Goal: Task Accomplishment & Management: Manage account settings

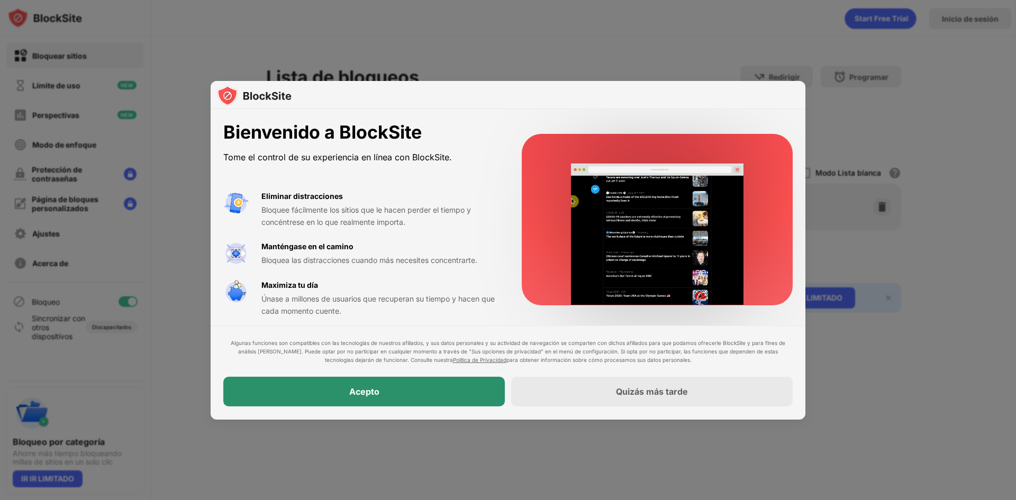
click at [380, 392] on div "Acepto" at bounding box center [363, 392] width 281 height 30
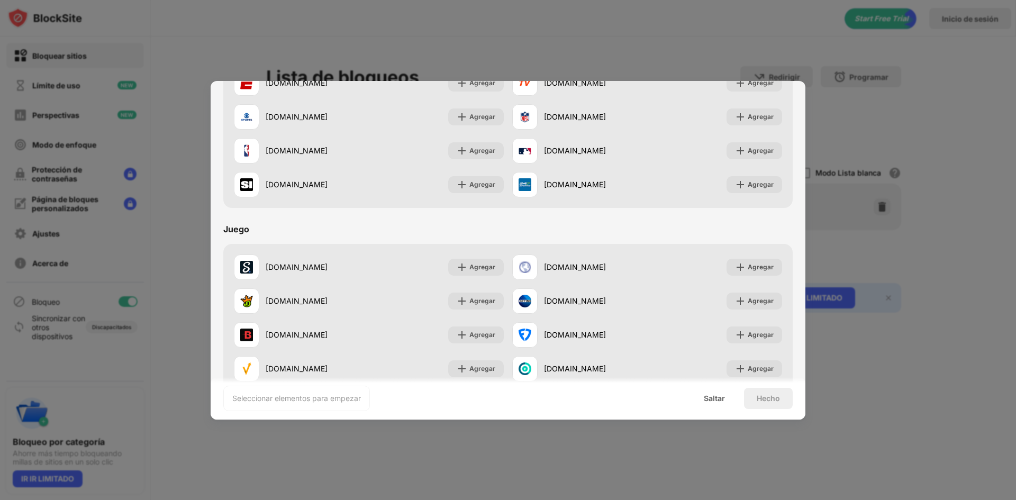
scroll to position [952, 0]
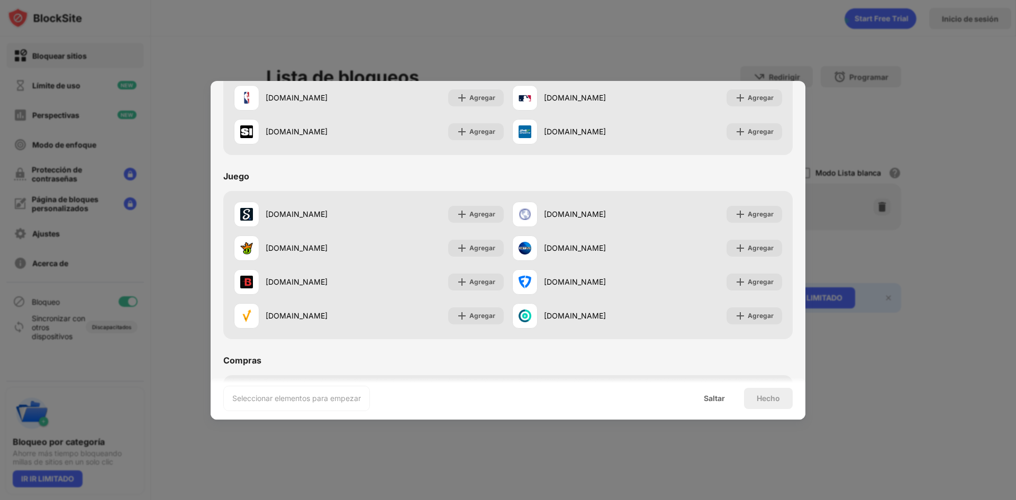
click at [666, 31] on div at bounding box center [508, 250] width 1016 height 500
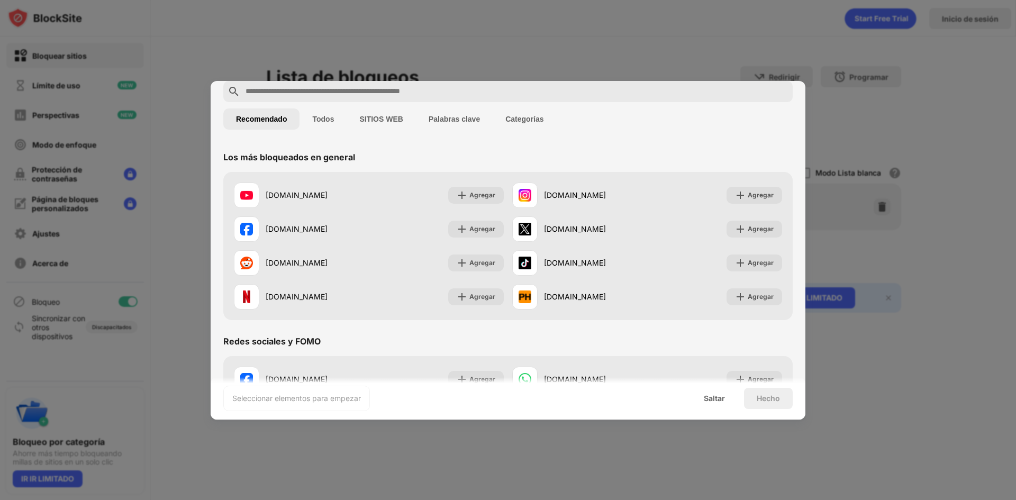
scroll to position [0, 0]
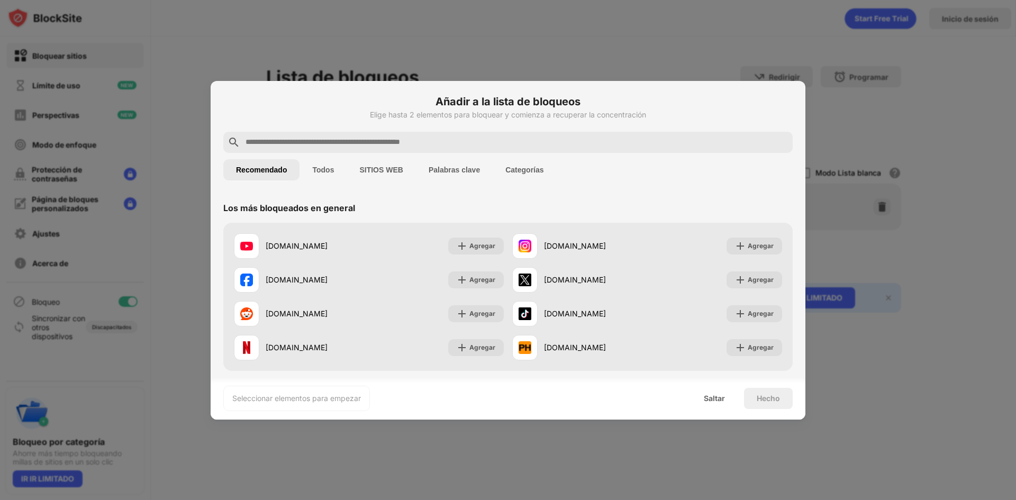
click at [322, 170] on font "Todos" at bounding box center [323, 170] width 22 height 8
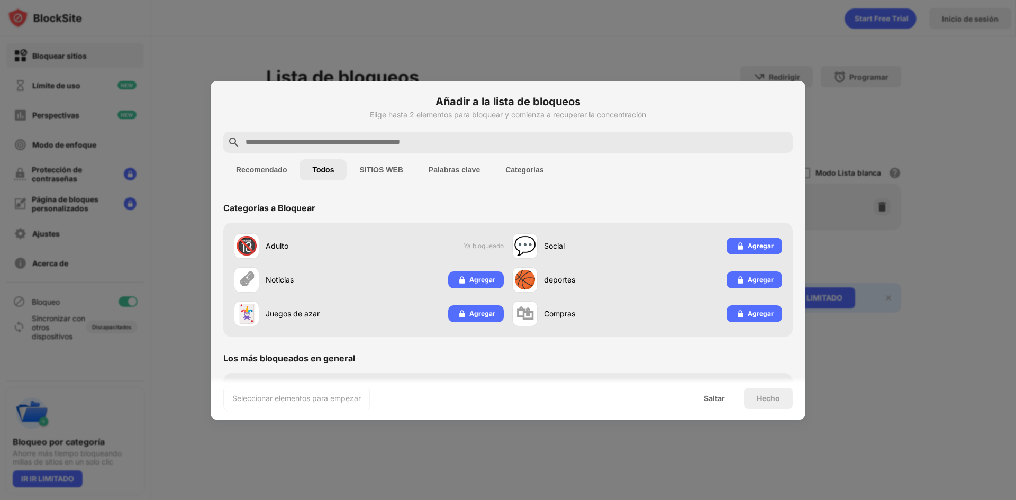
click at [405, 140] on input "text" at bounding box center [516, 142] width 544 height 13
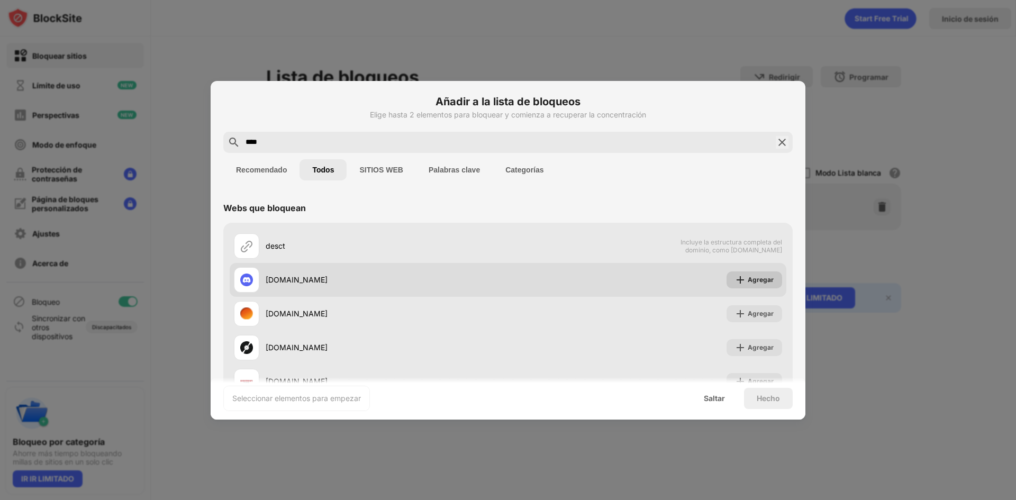
type input "****"
click at [753, 277] on font "Agregar" at bounding box center [761, 280] width 26 height 8
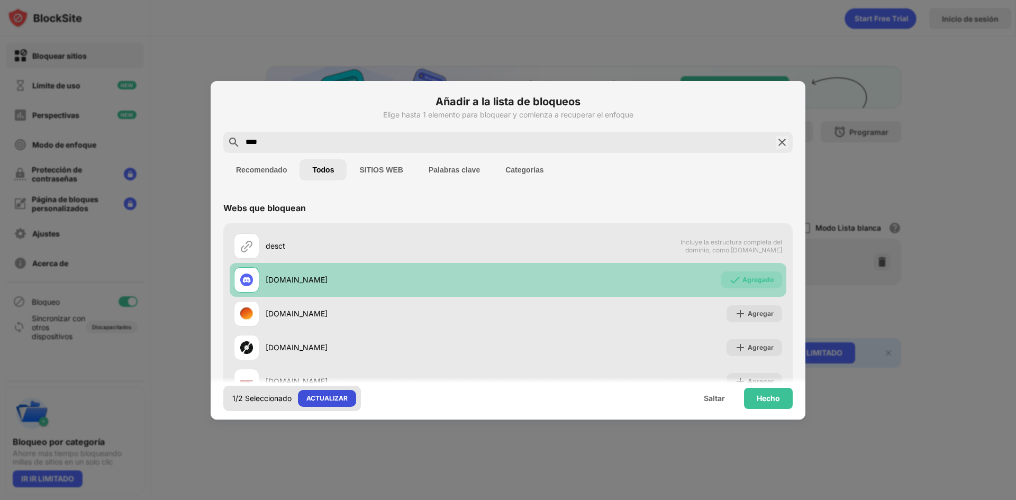
click at [308, 401] on font "ACTUALIZAR" at bounding box center [326, 398] width 41 height 8
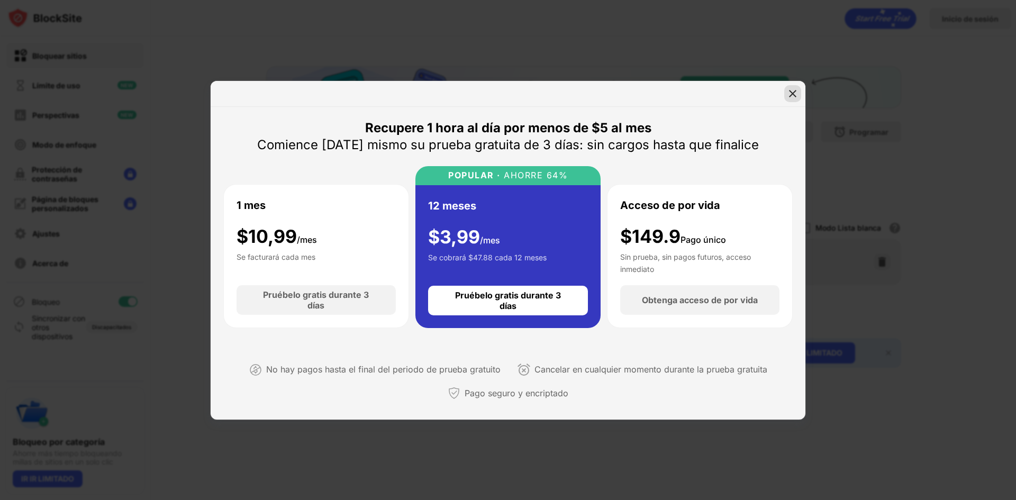
click at [791, 94] on img at bounding box center [792, 93] width 11 height 11
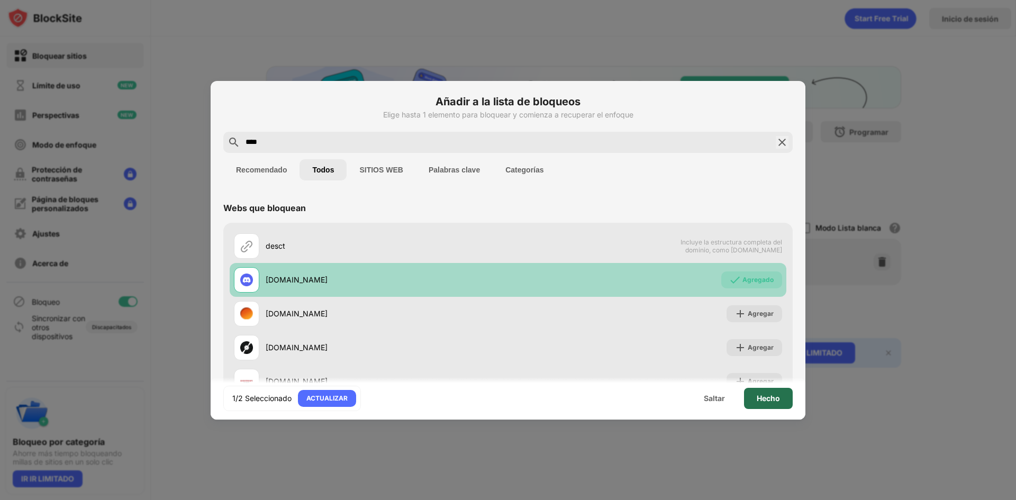
click at [760, 402] on font "Hecho" at bounding box center [768, 398] width 23 height 9
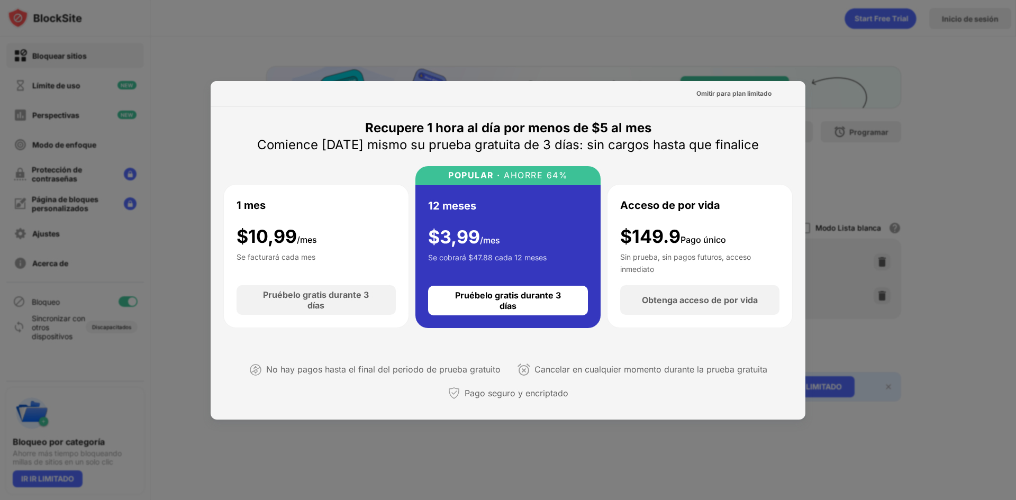
click at [614, 47] on div at bounding box center [508, 250] width 1016 height 500
click at [380, 475] on div at bounding box center [508, 250] width 1016 height 500
click at [766, 92] on div "Omitir para plan limitado" at bounding box center [734, 93] width 92 height 17
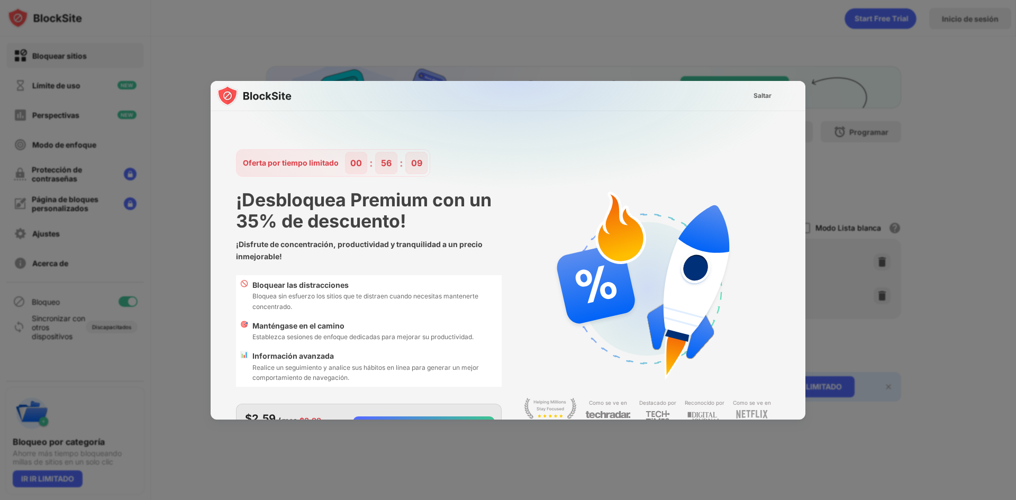
scroll to position [25, 0]
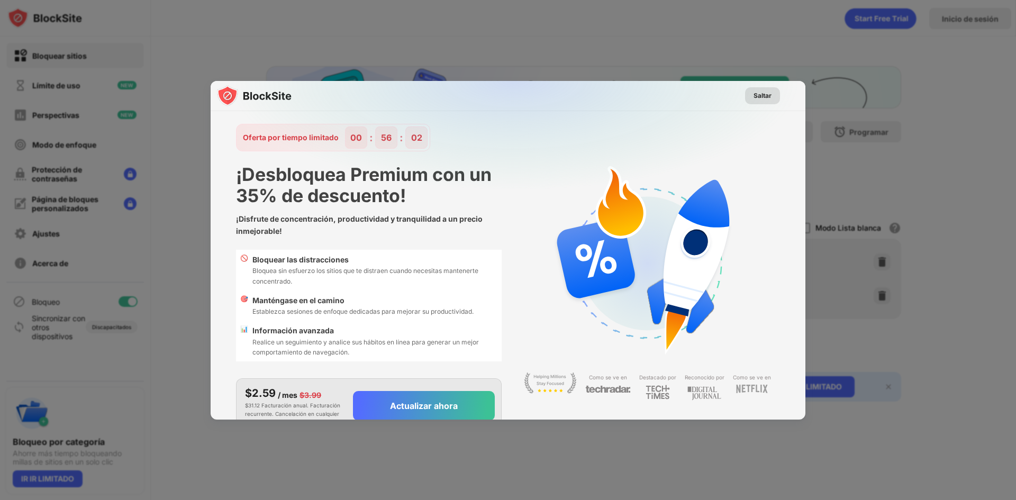
click at [762, 87] on div "Saltar" at bounding box center [762, 95] width 35 height 17
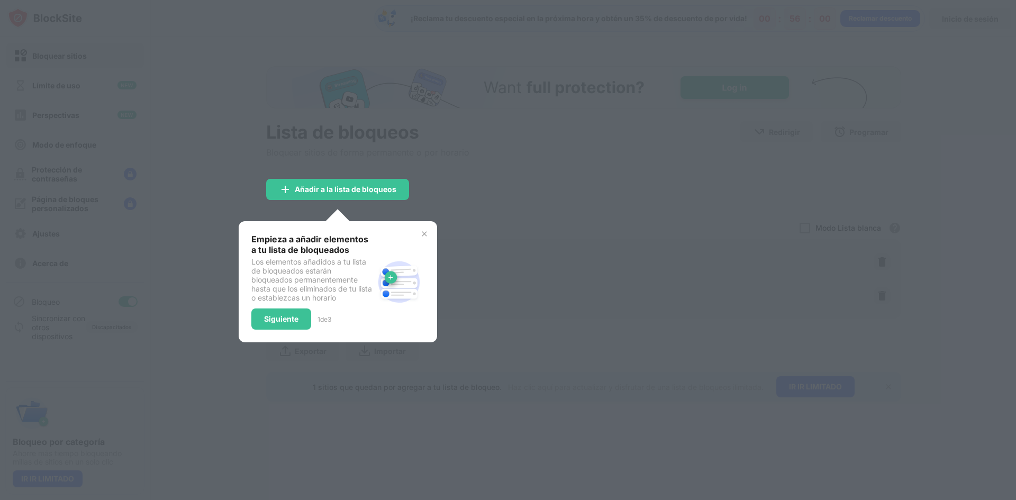
click at [642, 142] on div at bounding box center [508, 250] width 1016 height 500
click at [425, 229] on div "Empieza a añadir elementos a tu lista de bloqueados Los elementos añadidos a tu…" at bounding box center [338, 281] width 198 height 121
click at [423, 233] on img at bounding box center [424, 234] width 8 height 8
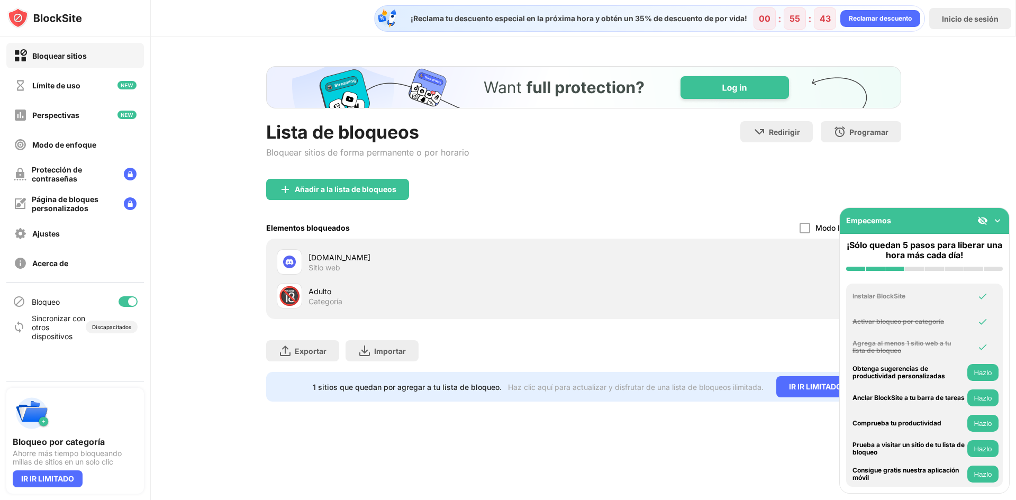
click at [997, 220] on img at bounding box center [997, 220] width 11 height 11
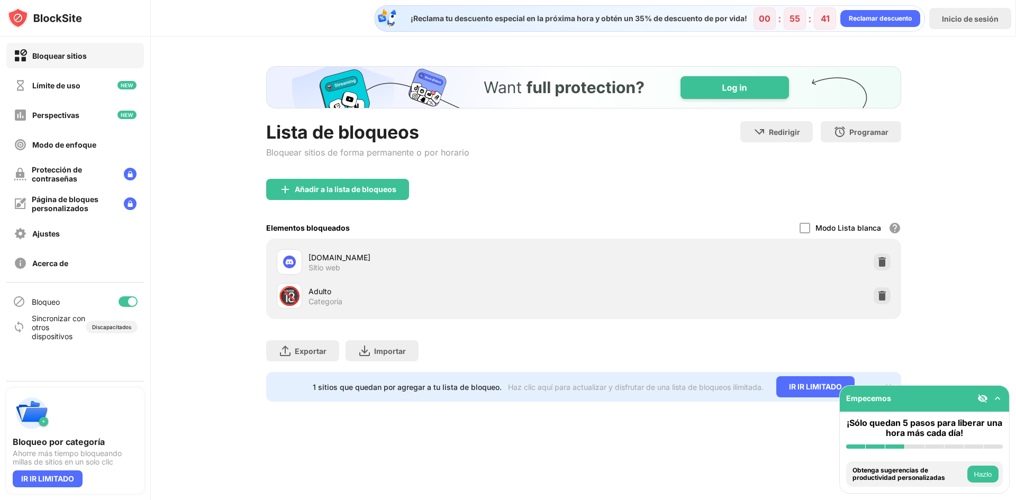
click at [996, 395] on img at bounding box center [997, 398] width 11 height 11
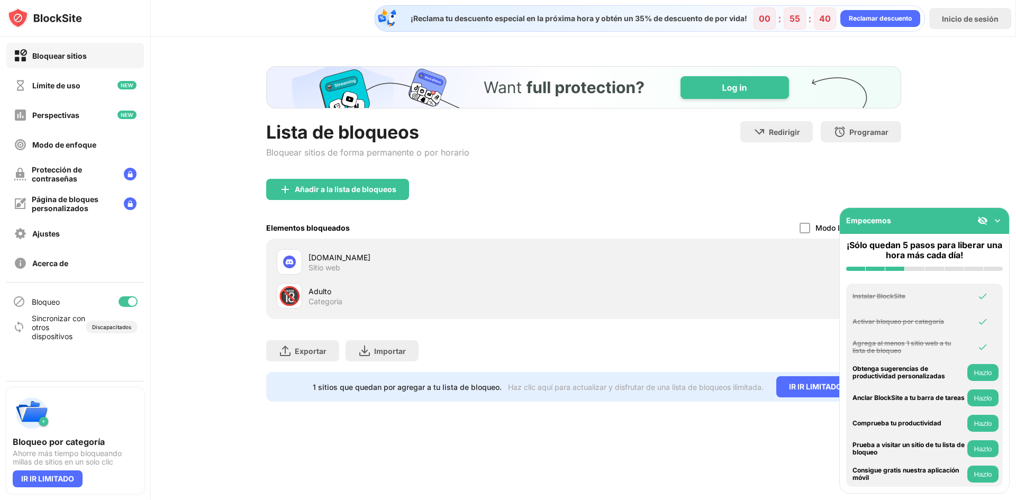
click at [998, 218] on img at bounding box center [997, 220] width 11 height 11
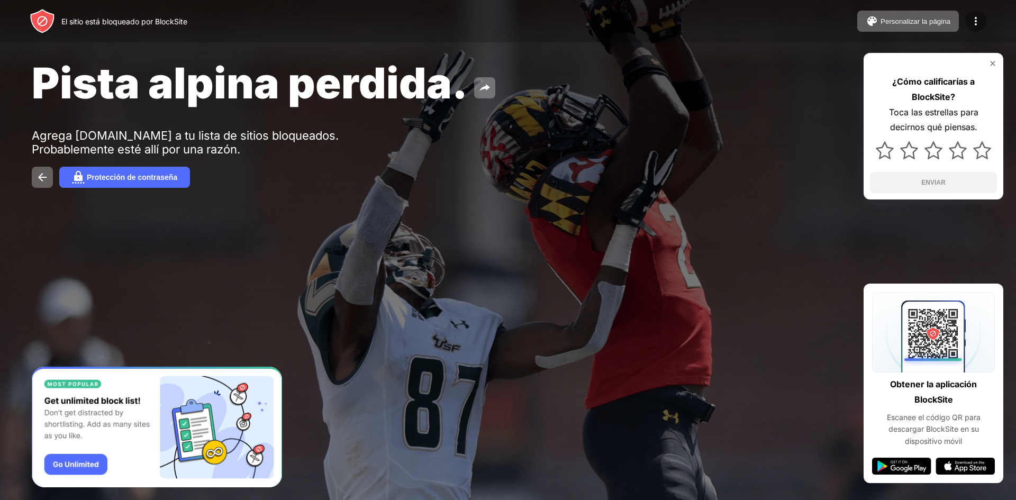
click at [977, 20] on img at bounding box center [975, 21] width 13 height 13
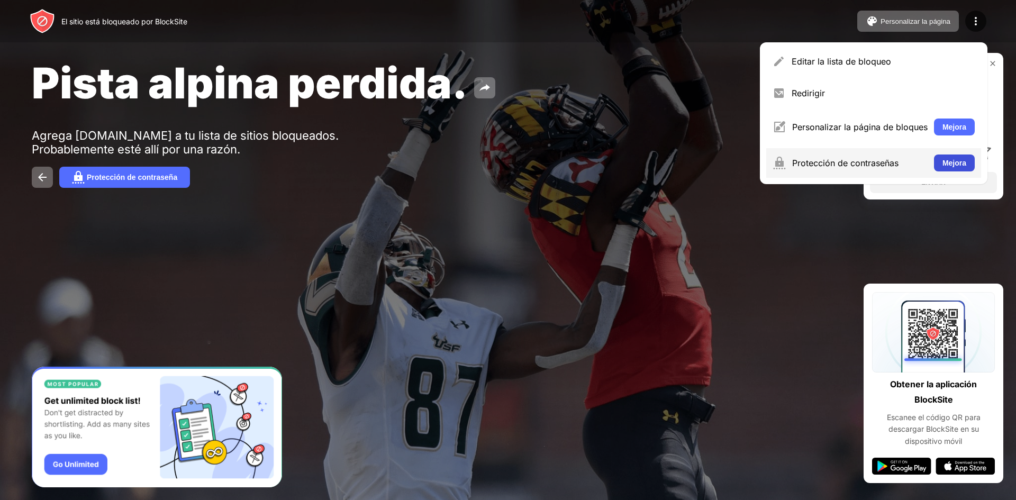
click at [943, 166] on font "Mejora" at bounding box center [954, 163] width 24 height 8
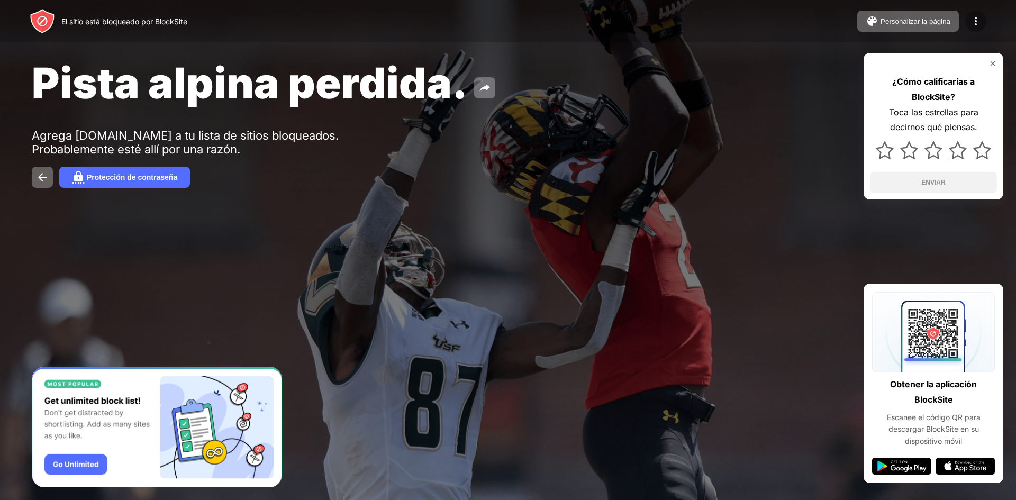
click at [979, 16] on img at bounding box center [975, 21] width 13 height 13
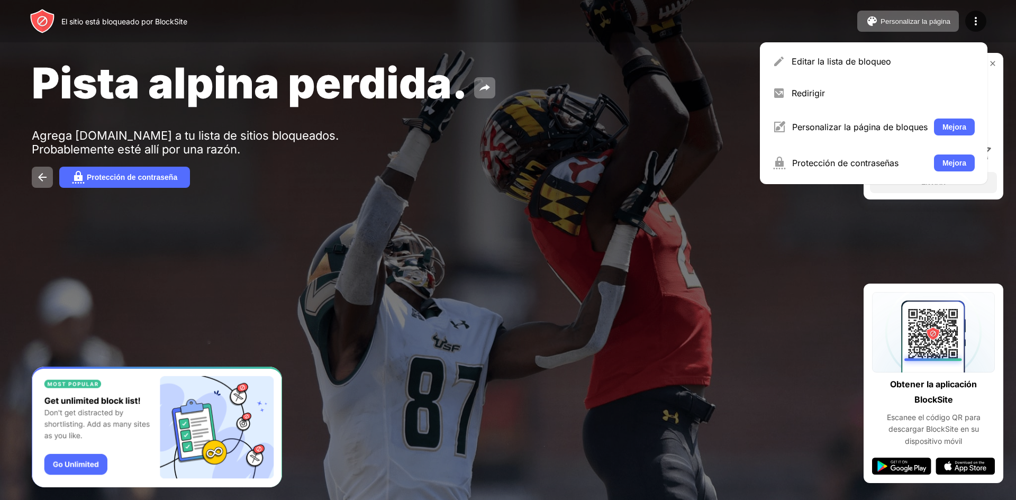
click at [46, 16] on img at bounding box center [42, 20] width 25 height 25
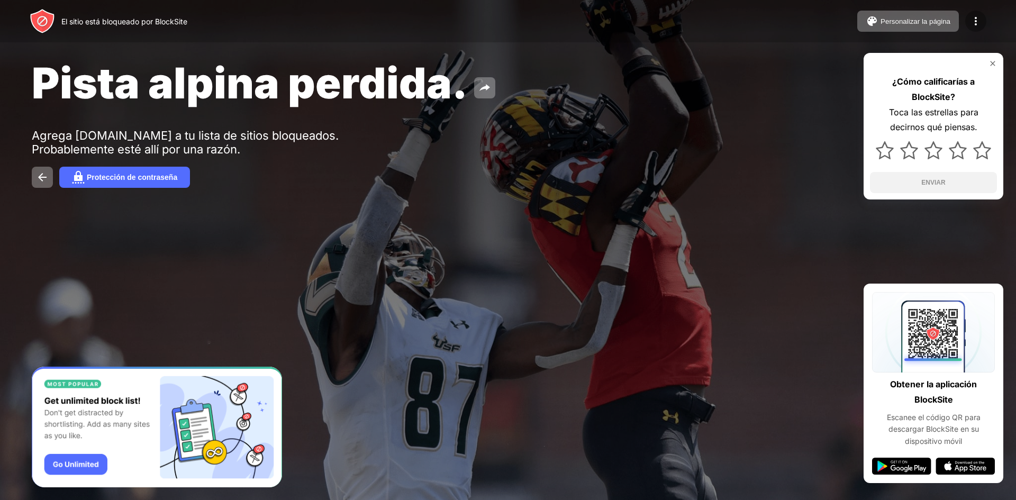
click at [976, 19] on img at bounding box center [975, 21] width 13 height 13
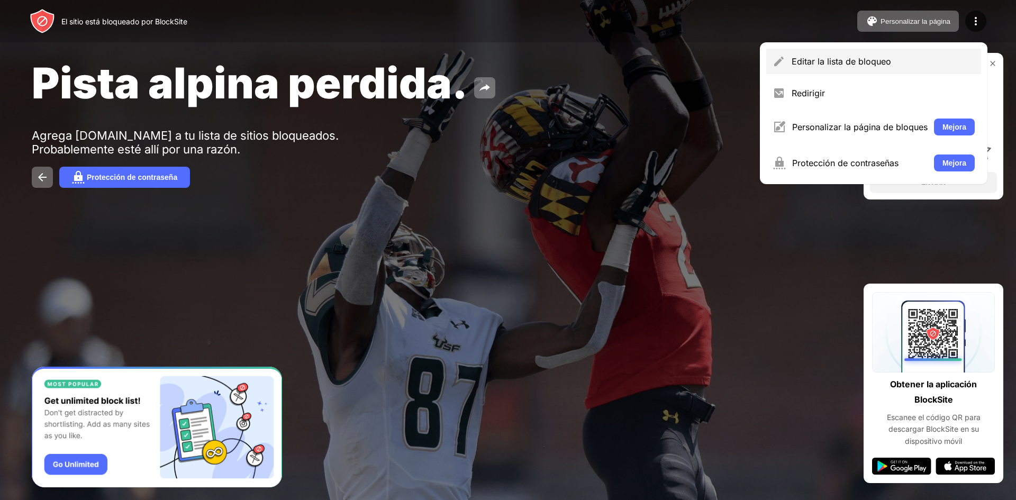
click at [799, 57] on font "Editar la lista de bloqueo" at bounding box center [841, 61] width 99 height 11
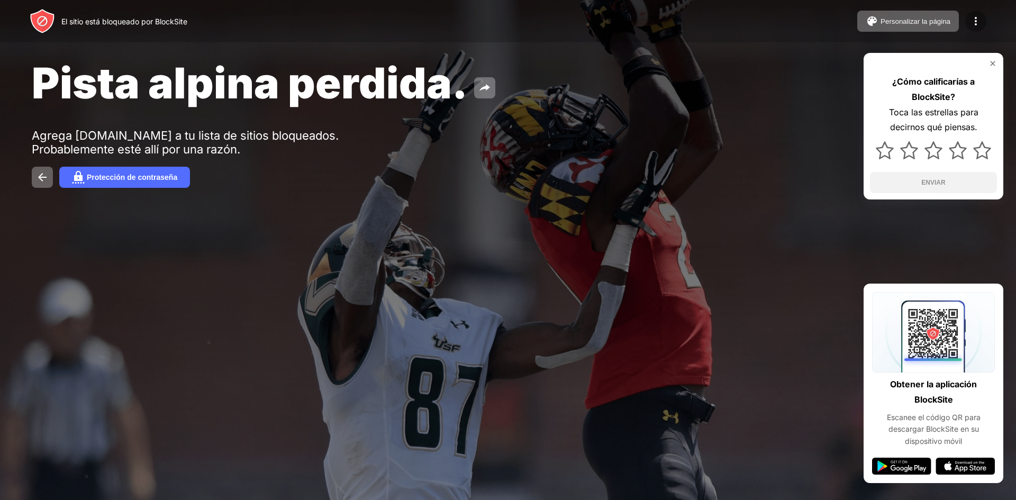
click at [980, 21] on img at bounding box center [975, 21] width 13 height 13
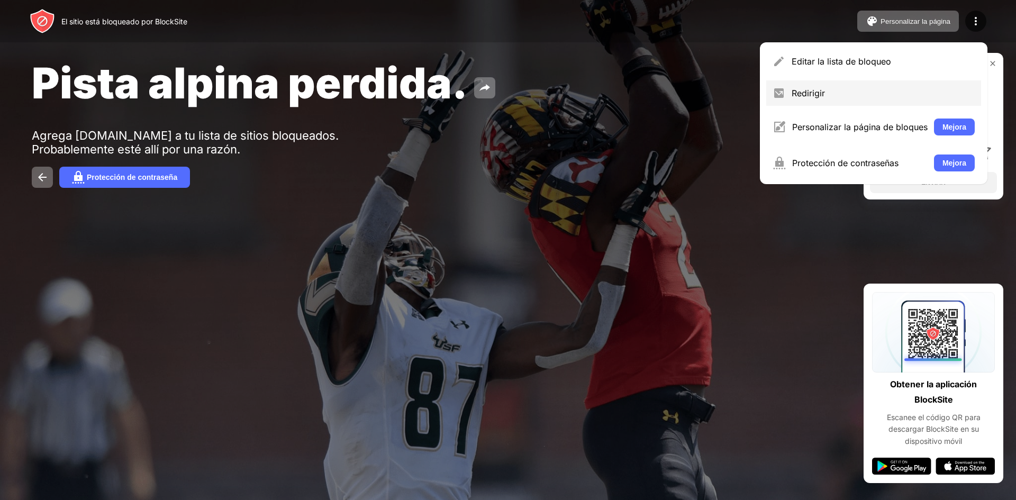
click at [840, 95] on div "Redirigir" at bounding box center [883, 93] width 183 height 11
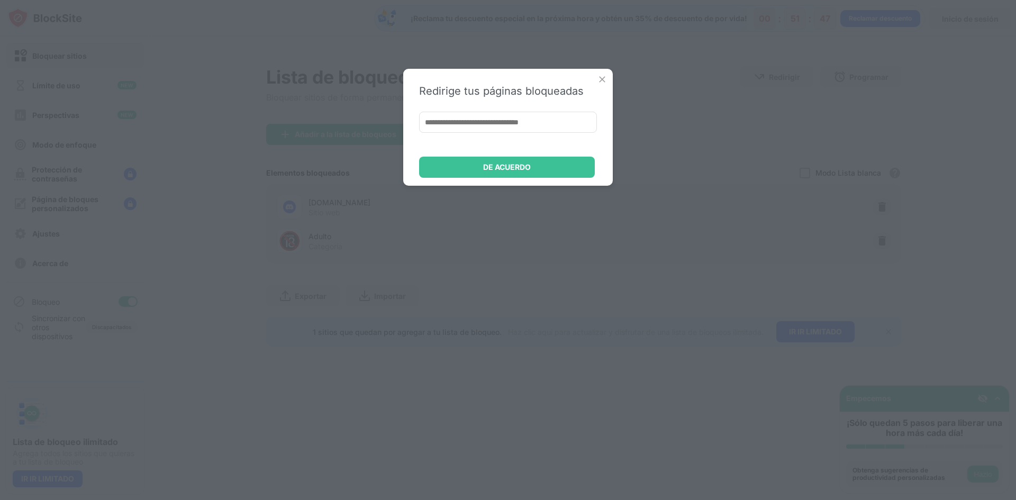
click at [601, 78] on img at bounding box center [602, 79] width 11 height 11
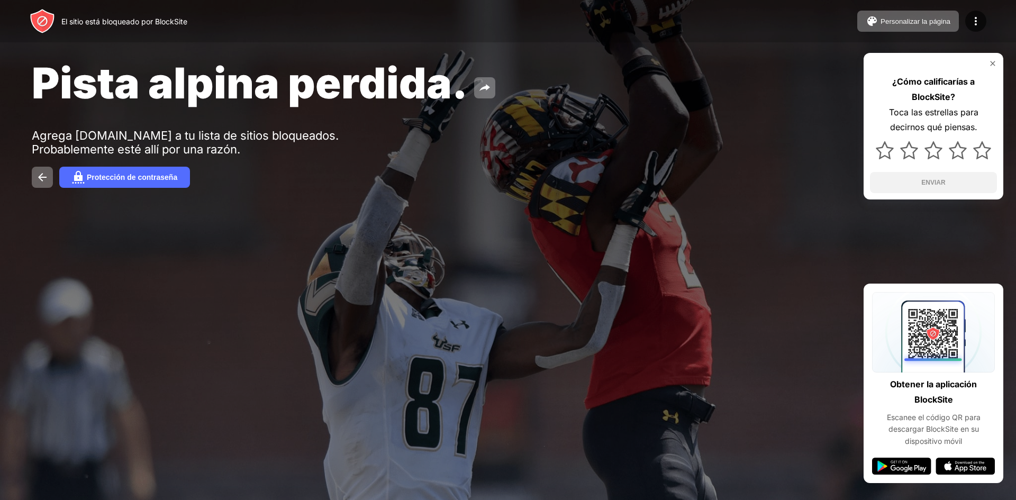
click at [995, 64] on img at bounding box center [992, 63] width 8 height 8
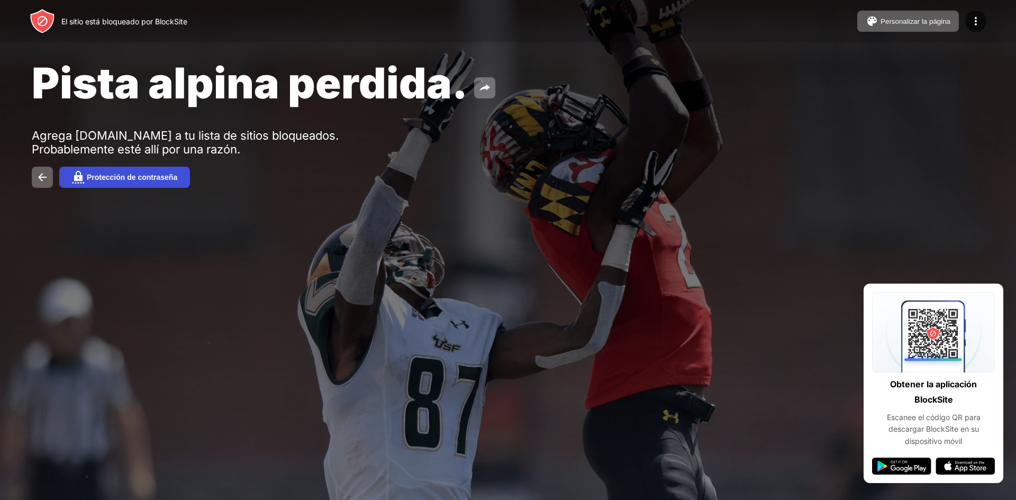
click at [104, 176] on font "Protección de contraseña" at bounding box center [132, 177] width 90 height 8
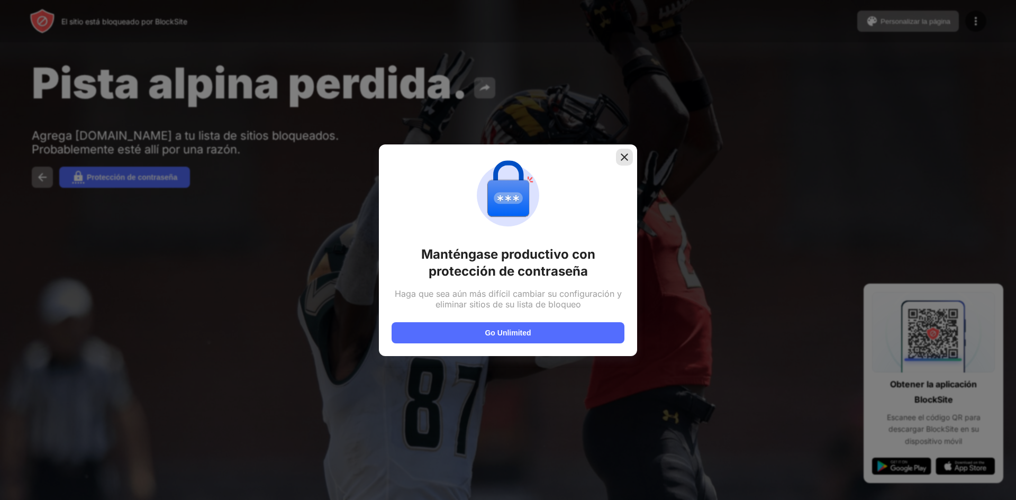
click at [626, 155] on img at bounding box center [624, 157] width 11 height 11
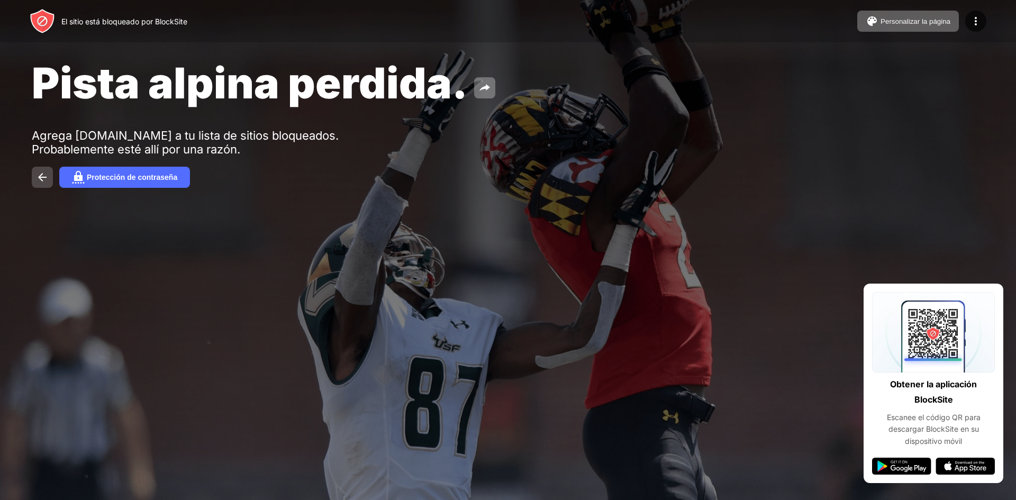
click at [42, 181] on img at bounding box center [42, 177] width 13 height 13
